Goal: Entertainment & Leisure: Browse casually

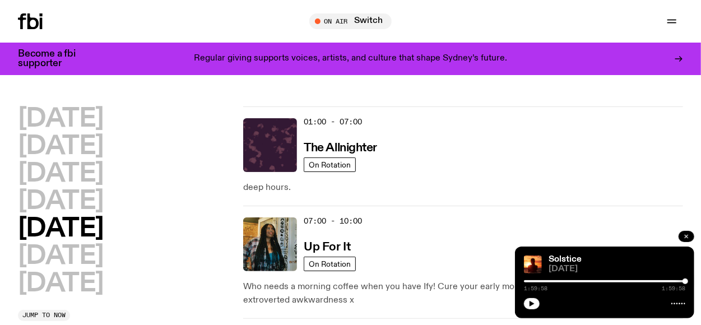
click at [688, 235] on icon "button" at bounding box center [686, 236] width 7 height 7
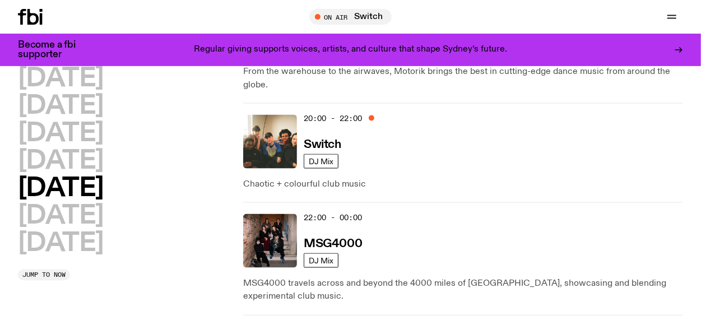
scroll to position [755, 0]
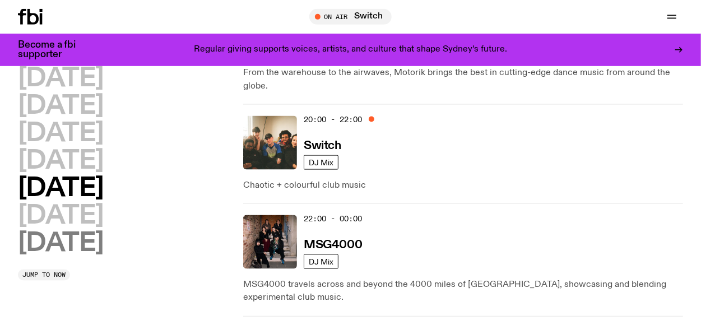
click at [78, 238] on h2 "[DATE]" at bounding box center [61, 243] width 86 height 25
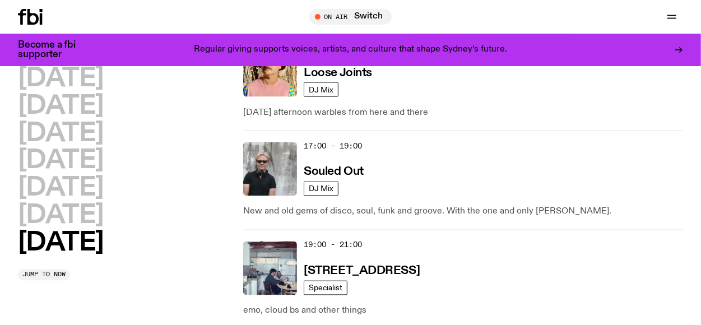
scroll to position [886, 0]
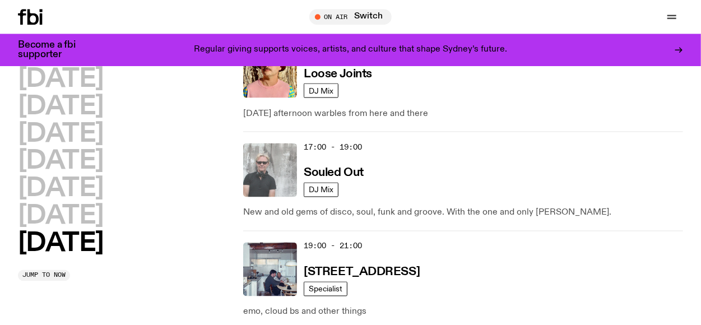
click at [275, 171] on img at bounding box center [270, 170] width 54 height 54
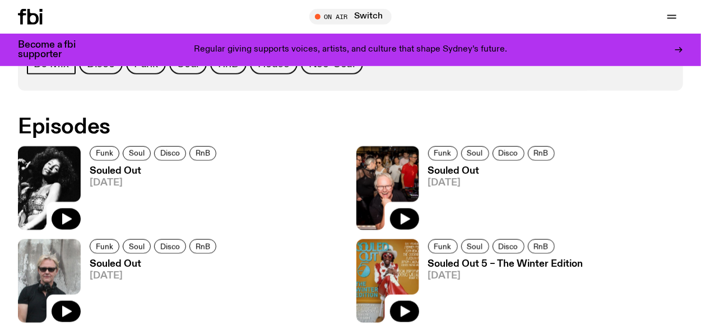
scroll to position [606, 0]
click at [68, 225] on button "button" at bounding box center [66, 218] width 29 height 21
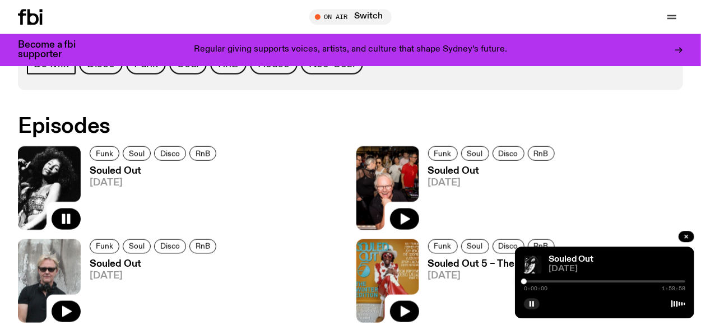
click at [457, 256] on div "Funk Soul Disco RnB" at bounding box center [505, 248] width 155 height 18
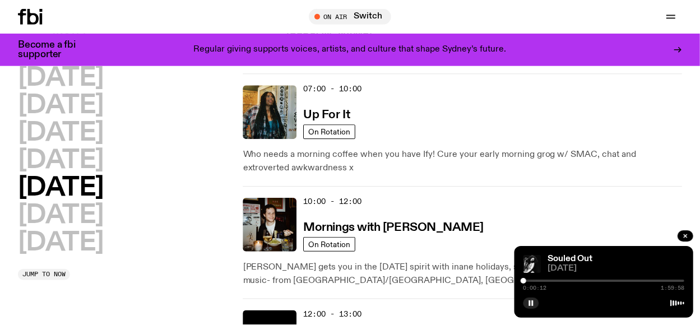
scroll to position [122, 0]
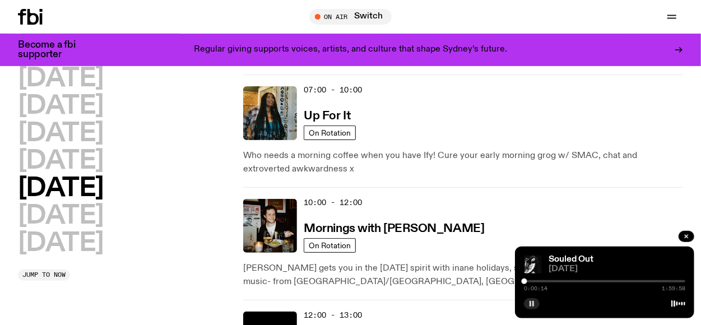
click at [537, 306] on button "button" at bounding box center [532, 303] width 16 height 11
click at [525, 305] on button "button" at bounding box center [532, 303] width 16 height 11
click at [496, 168] on p "Who needs a morning coffee when you have Ify! Cure your early morning grog w/ S…" at bounding box center [463, 162] width 440 height 27
click at [533, 303] on rect "button" at bounding box center [533, 304] width 2 height 6
click at [524, 300] on div "Souled Out [DATE] 0:14:48 1:59:58" at bounding box center [604, 283] width 179 height 72
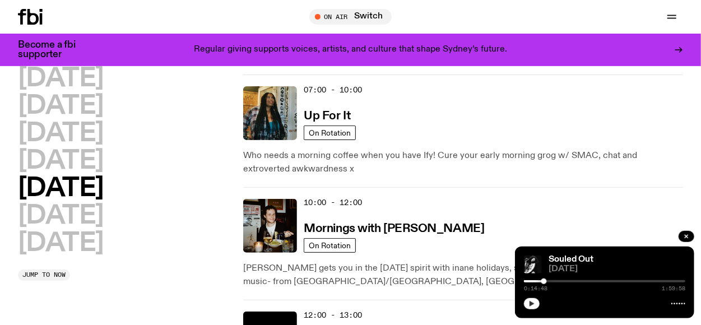
click at [531, 303] on icon "button" at bounding box center [532, 304] width 5 height 6
click at [533, 302] on rect "button" at bounding box center [533, 304] width 2 height 6
click at [234, 8] on div "Schedule Explore Read Volunteer Newsletter On Air Switch Tune in live On Air Sw…" at bounding box center [350, 17] width 701 height 34
click at [535, 305] on icon "button" at bounding box center [531, 303] width 7 height 7
click at [530, 300] on button "button" at bounding box center [531, 303] width 16 height 11
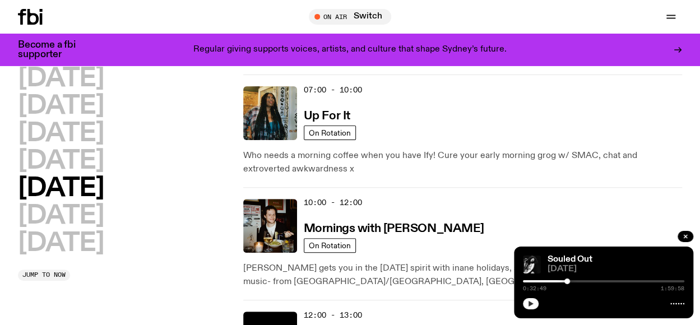
click at [529, 309] on button "button" at bounding box center [531, 303] width 16 height 11
click at [534, 302] on button "button" at bounding box center [531, 303] width 16 height 11
